Goal: Task Accomplishment & Management: Use online tool/utility

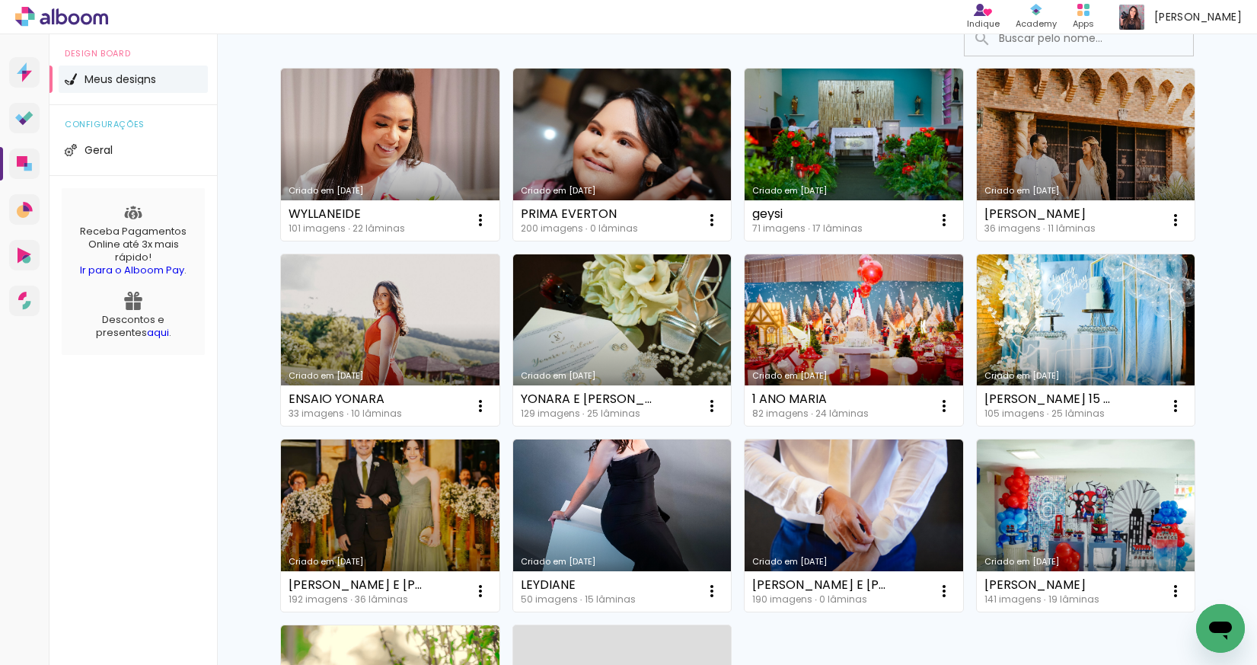
scroll to position [131, 0]
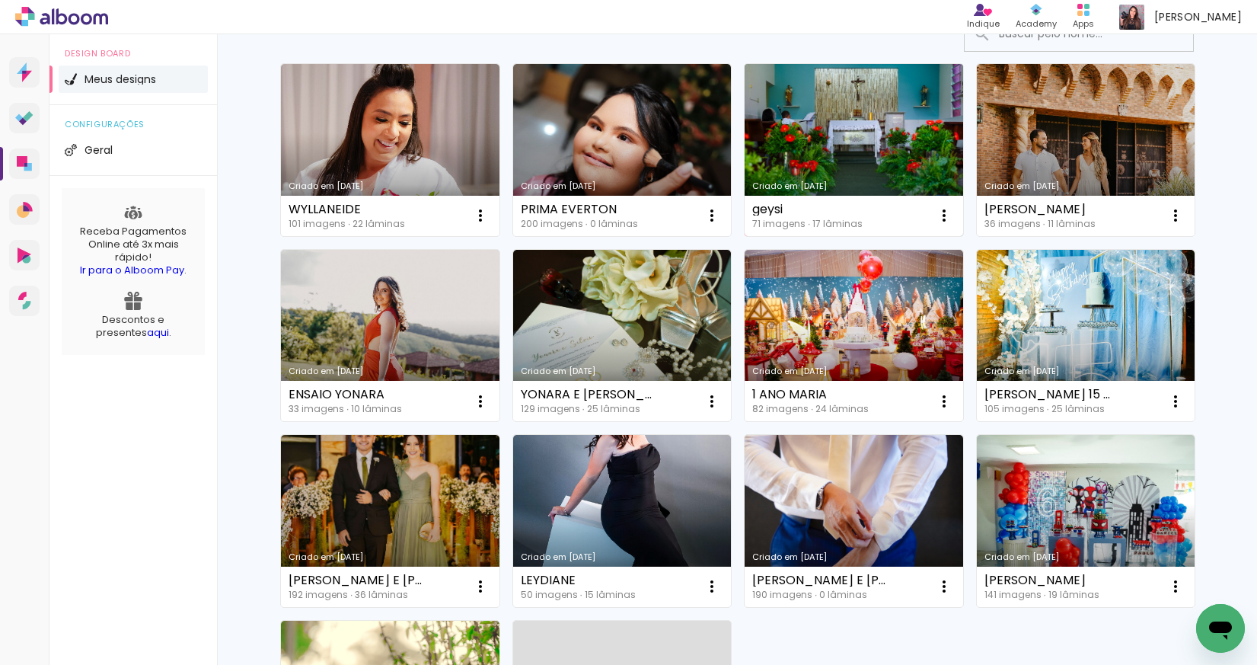
click at [887, 97] on link "Criado em [DATE]" at bounding box center [854, 150] width 219 height 172
